Goal: Subscribe to service/newsletter

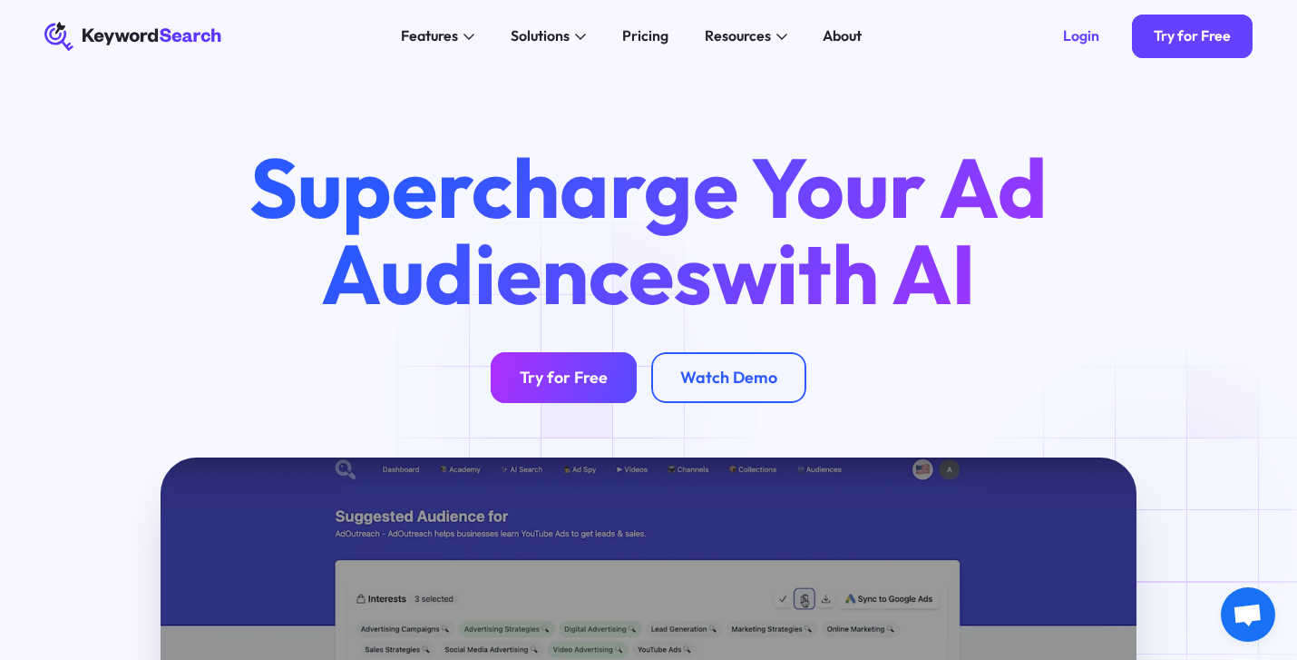
click at [572, 396] on link "Try for Free" at bounding box center [564, 377] width 146 height 51
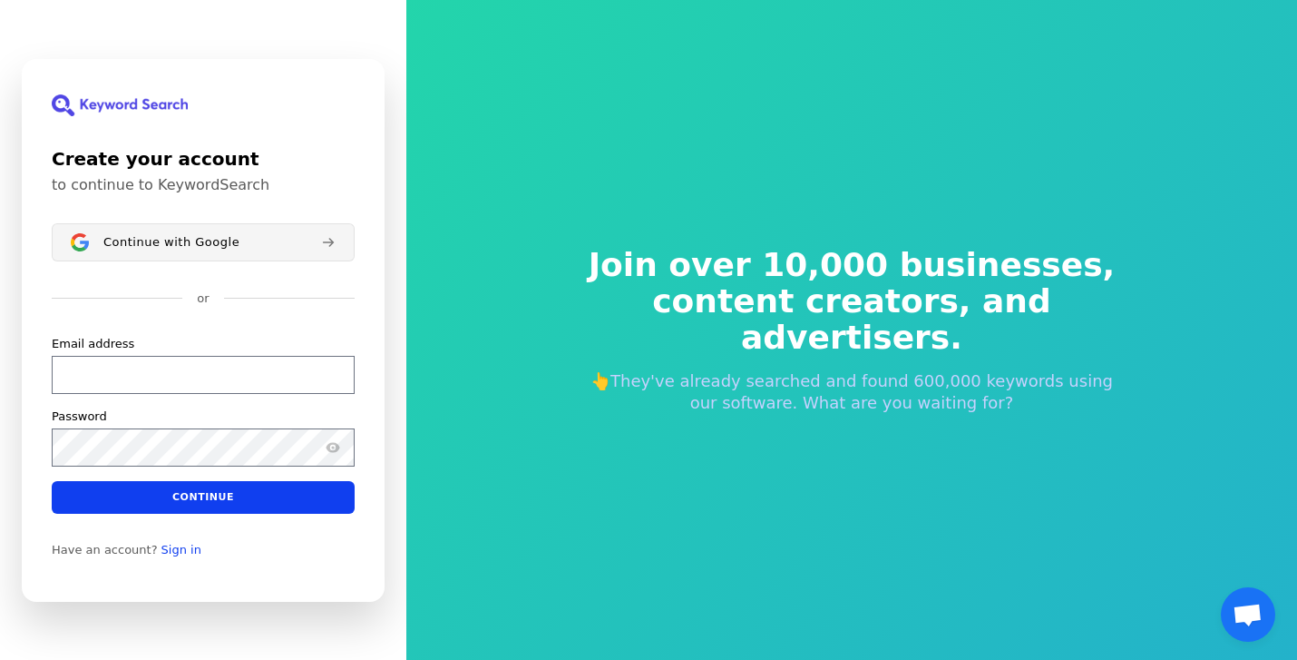
click at [234, 251] on button "Continue with Google" at bounding box center [203, 242] width 303 height 38
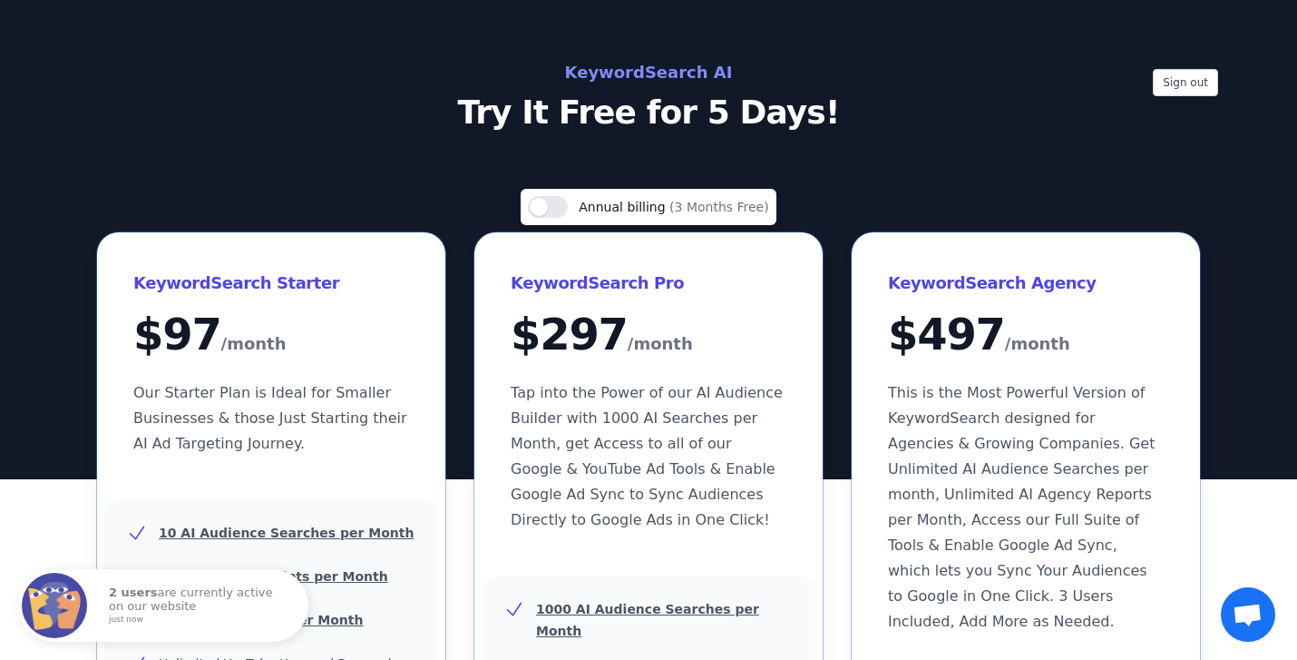
click at [914, 216] on div "Use setting Annual billing (3 Months Free)" at bounding box center [648, 211] width 1103 height 44
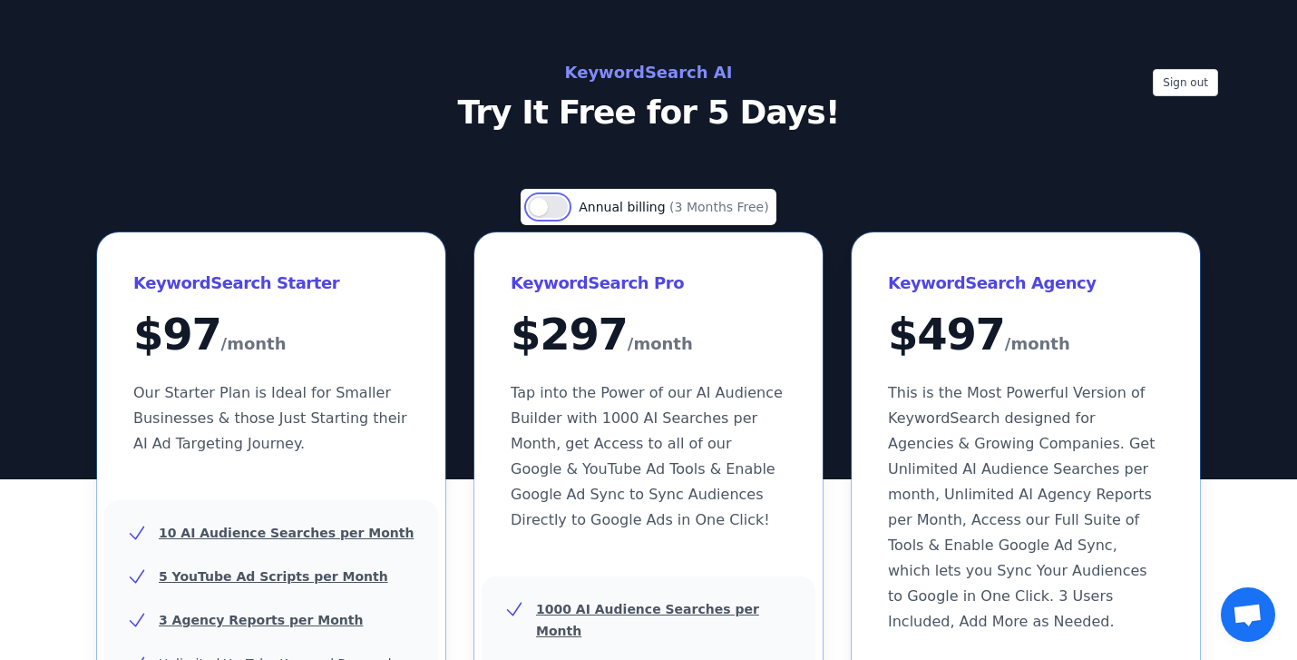
click at [550, 206] on button "Use setting" at bounding box center [548, 207] width 40 height 22
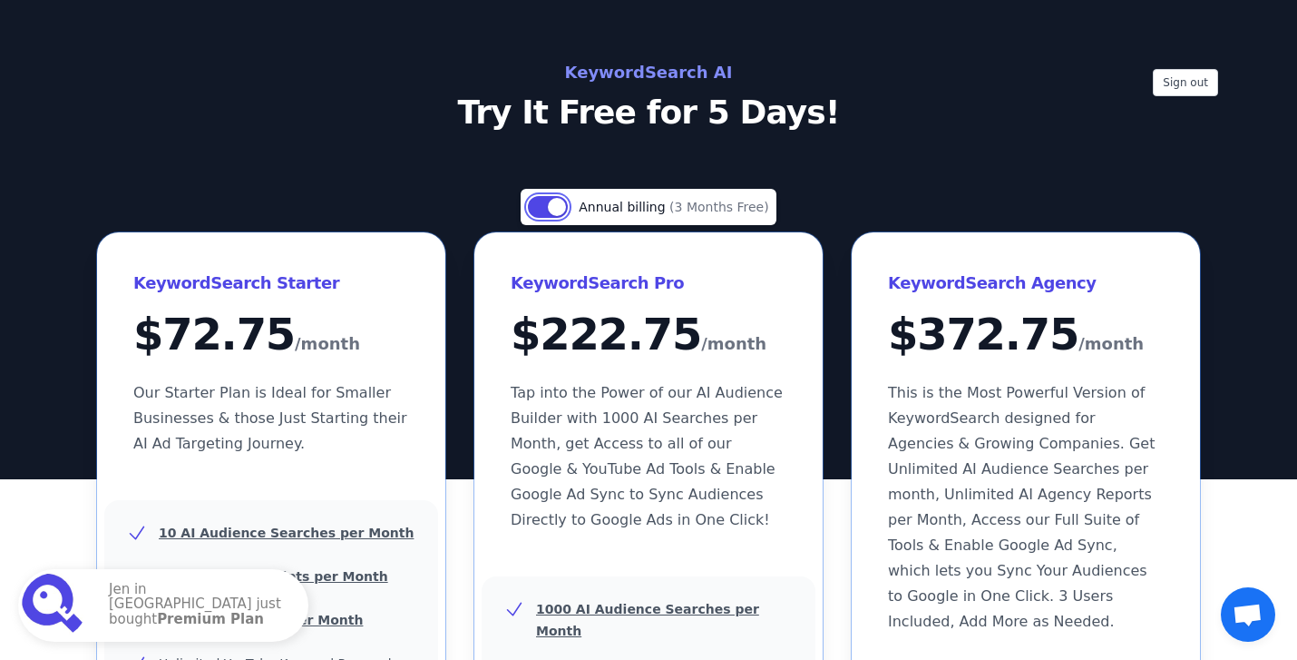
click at [550, 206] on button "Use setting" at bounding box center [548, 207] width 40 height 22
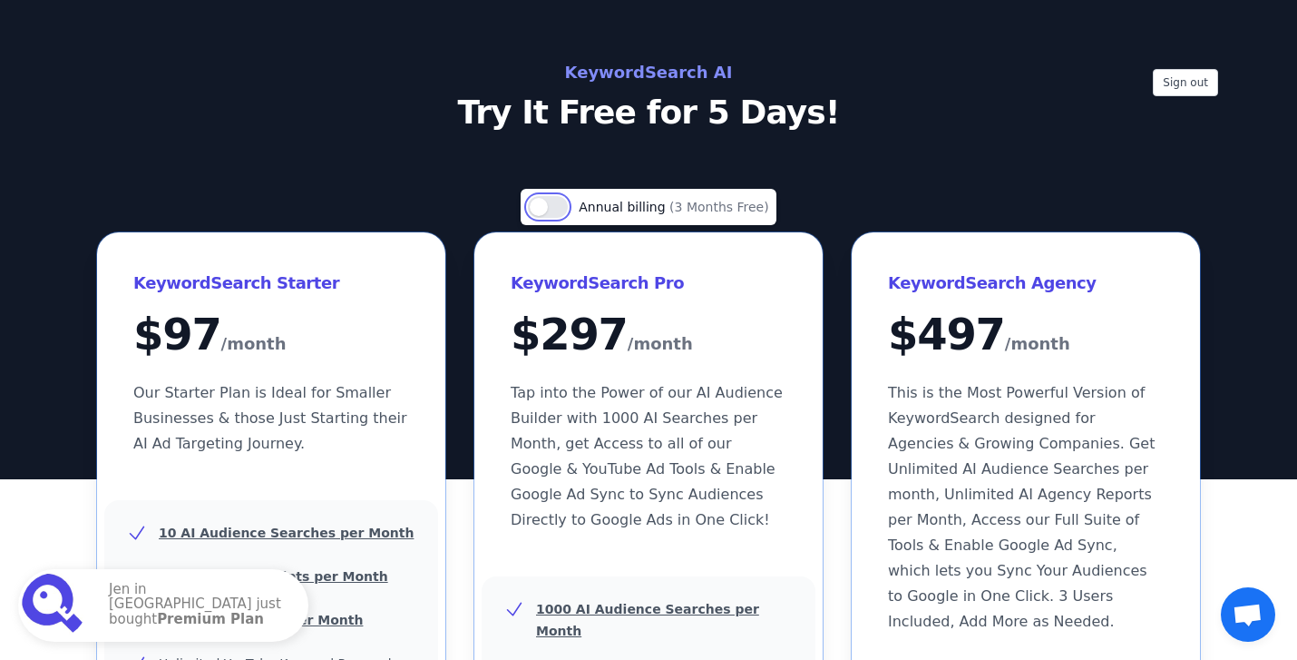
click at [550, 206] on button "Use setting" at bounding box center [548, 207] width 40 height 22
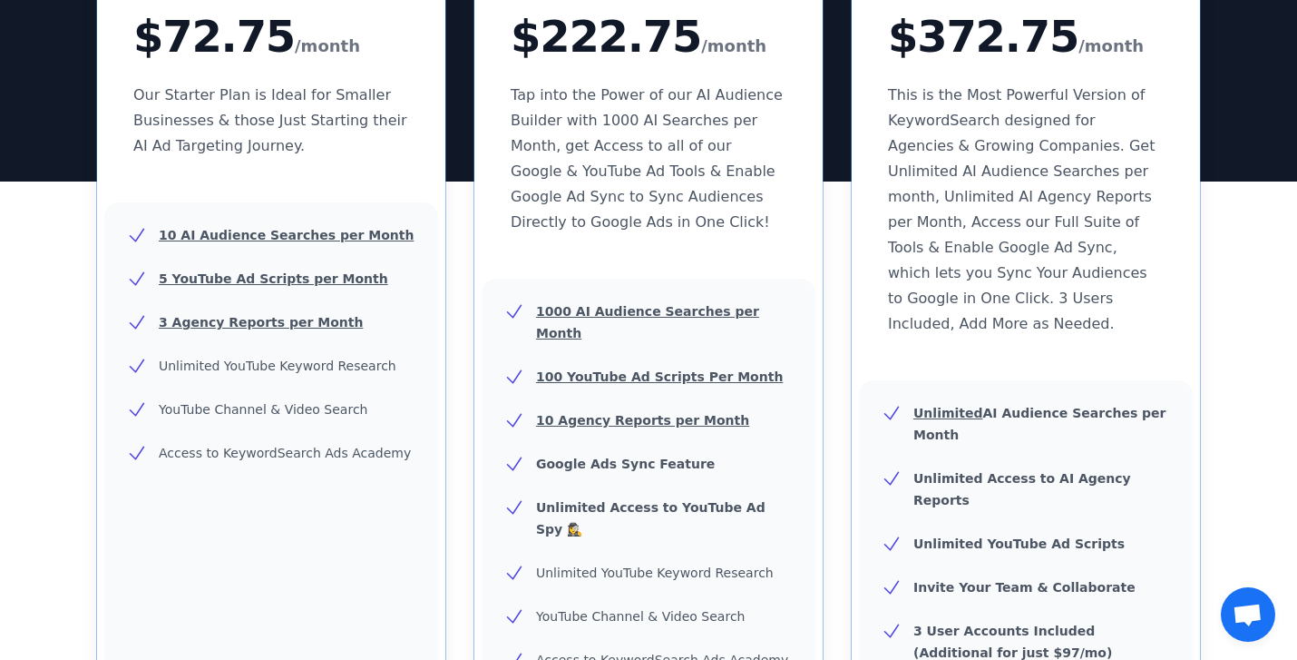
scroll to position [303, 0]
